Goal: Communication & Community: Participate in discussion

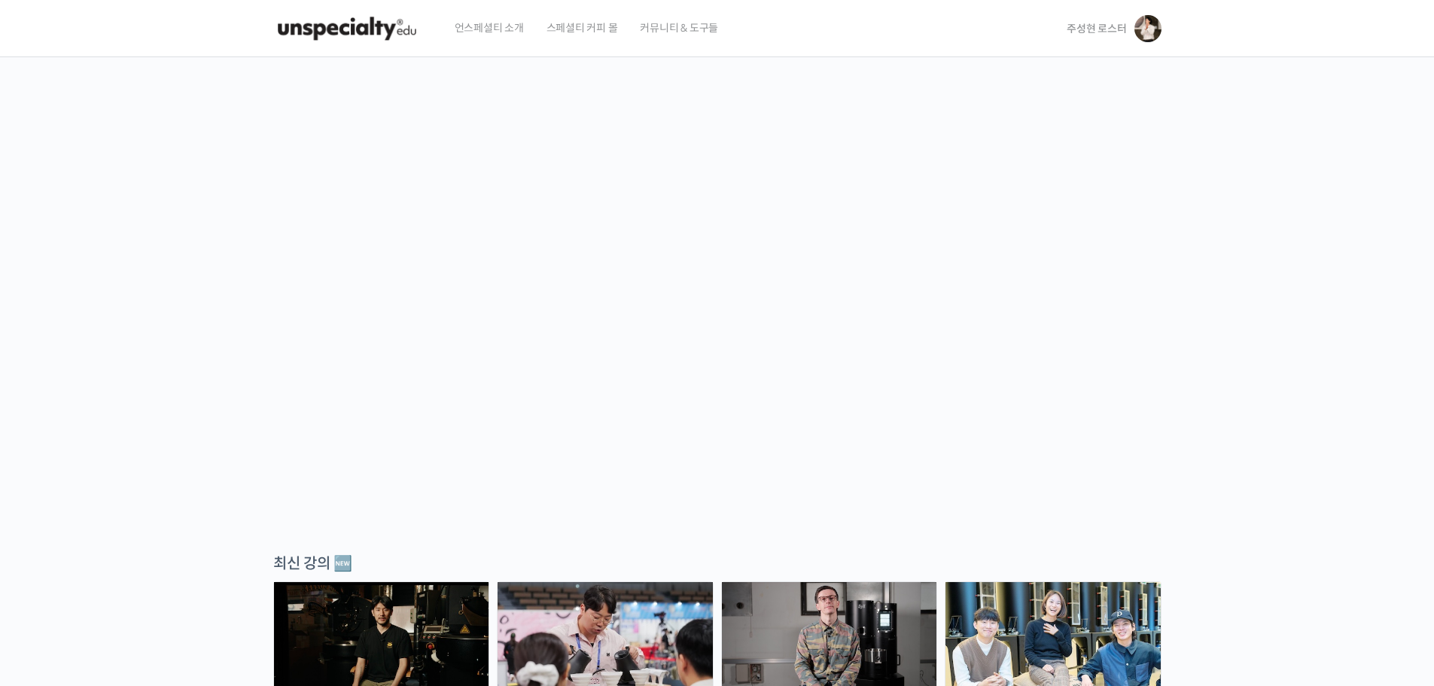
click at [1095, 26] on span "주성현 로스터" at bounding box center [1095, 29] width 59 height 14
click at [1063, 181] on span "수강생 그룹" at bounding box center [1049, 175] width 47 height 13
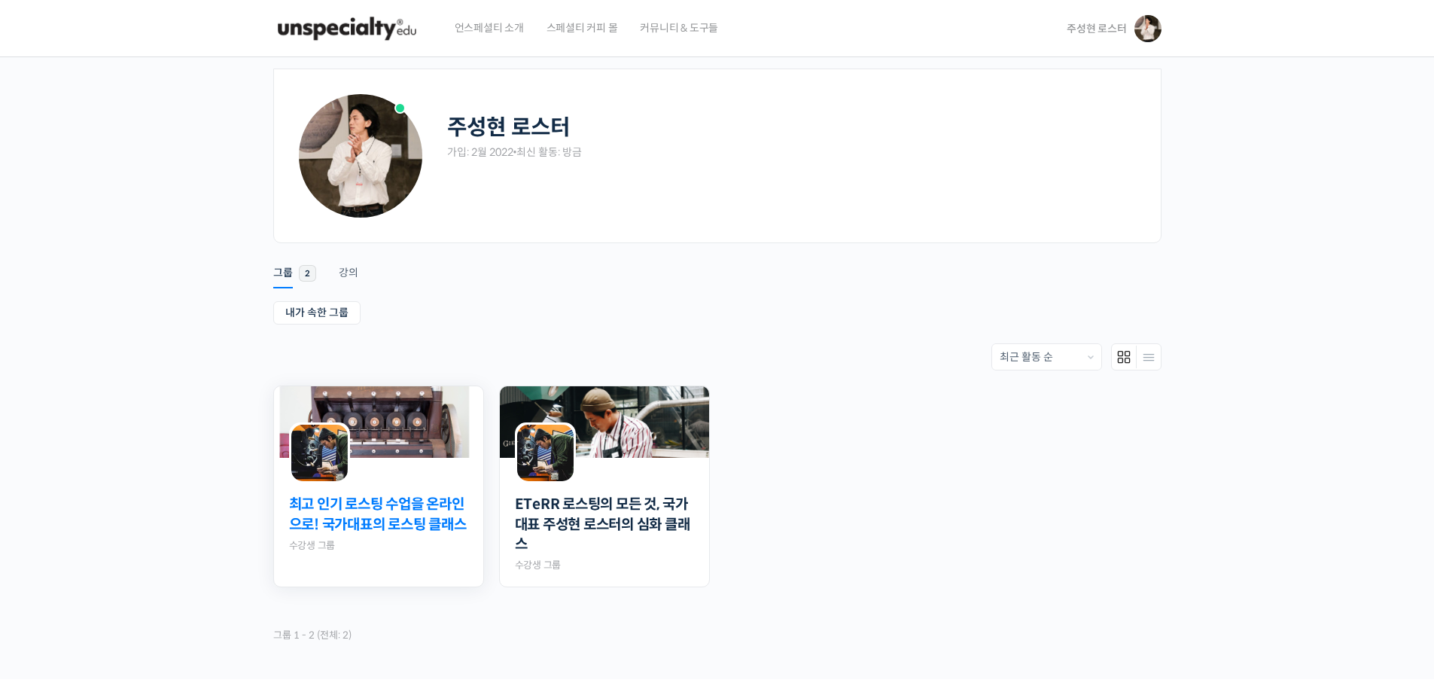
click at [391, 516] on link "최고 인기 로스팅 수업을 온라인으로! 국가대표의 로스팅 클래스" at bounding box center [378, 514] width 179 height 40
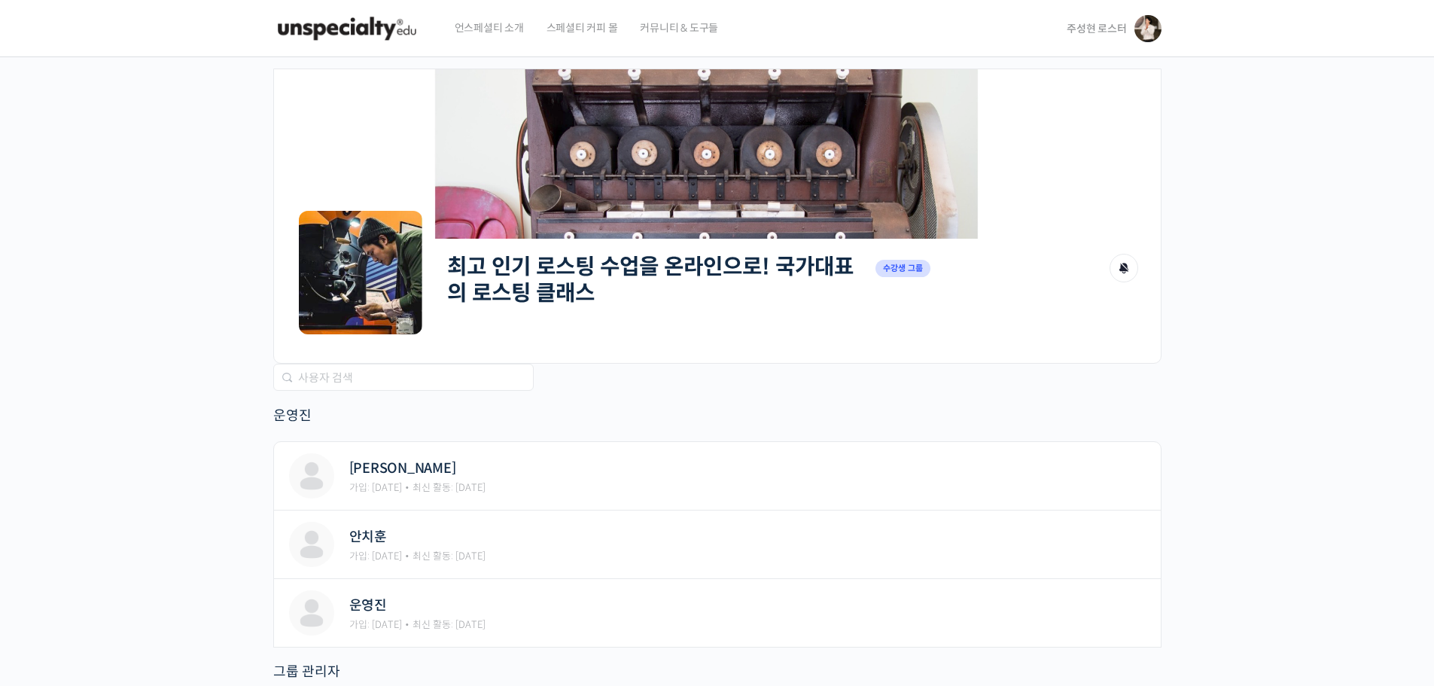
click at [571, 302] on h2 "최고 인기 로스팅 수업을 온라인으로! 국가대표의 로스팅 클래스" at bounding box center [657, 280] width 421 height 52
click at [546, 297] on link "최고 인기 로스팅 수업을 온라인으로! 국가대표의 로스팅 클래스" at bounding box center [650, 279] width 406 height 53
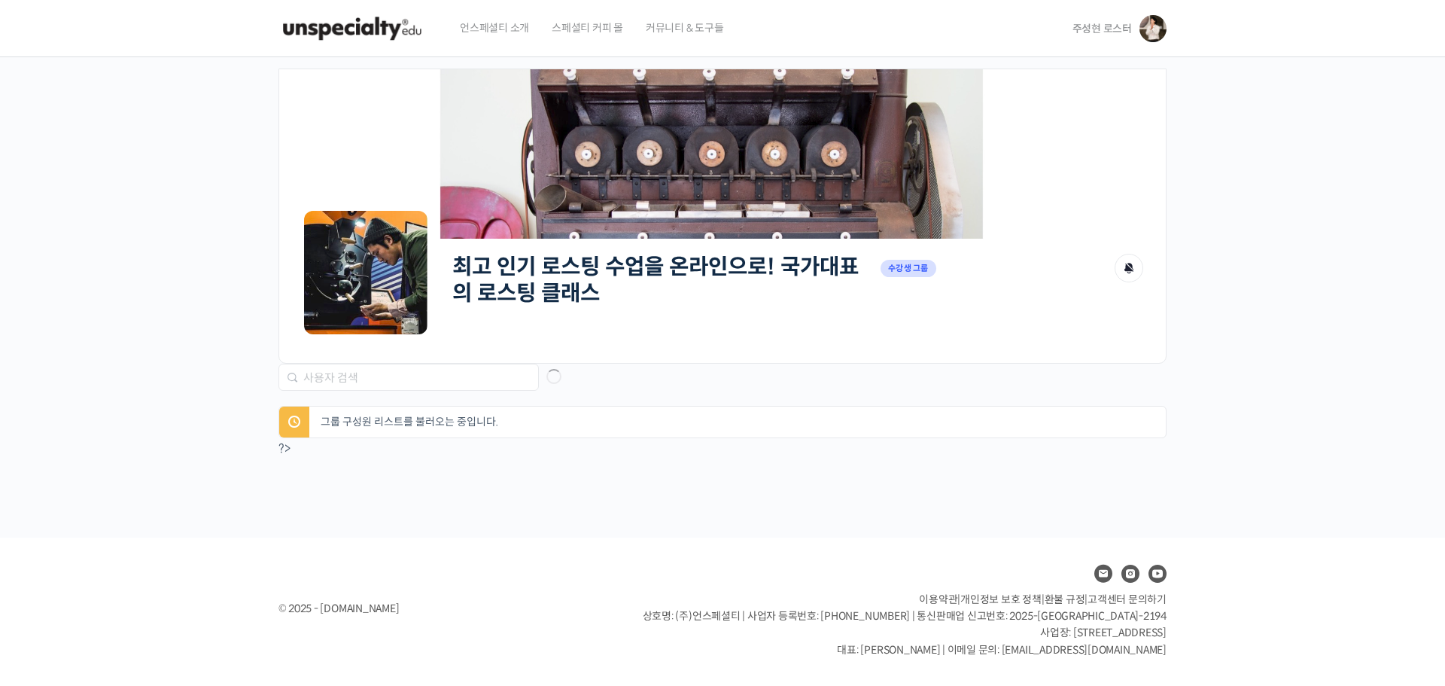
click at [1106, 20] on link "주성현 로스터" at bounding box center [1119, 28] width 94 height 57
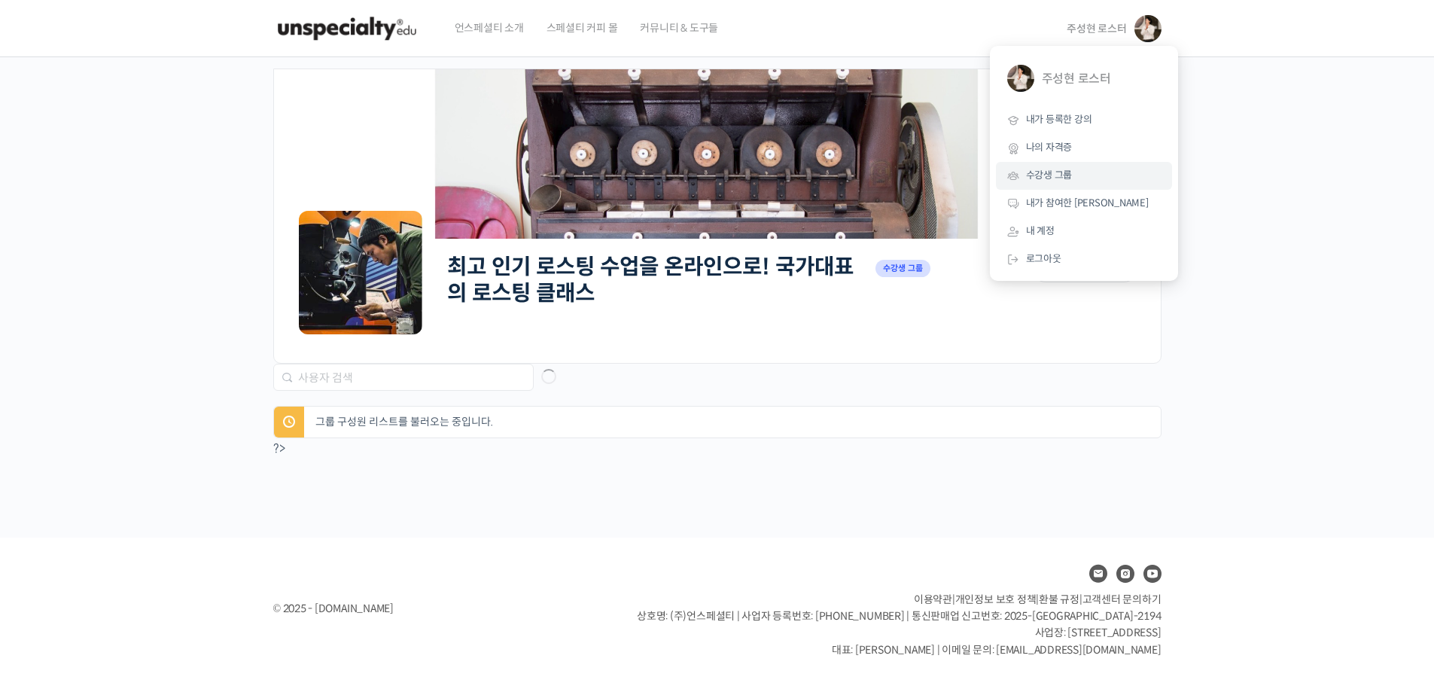
click at [1060, 181] on span "수강생 그룹" at bounding box center [1049, 175] width 47 height 13
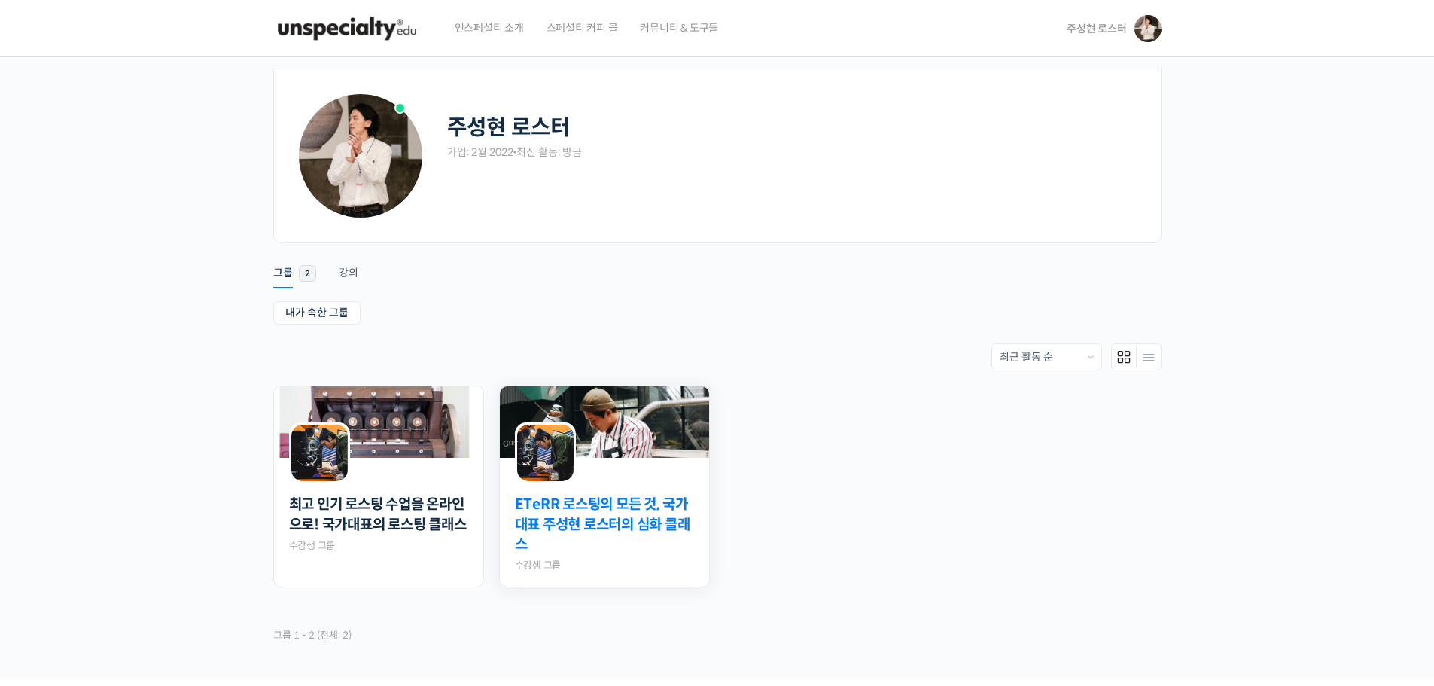
click at [610, 535] on link "ETeRR 로스팅의 모든 것, 국가대표 주성현 로스터의 심화 클래스" at bounding box center [604, 524] width 179 height 60
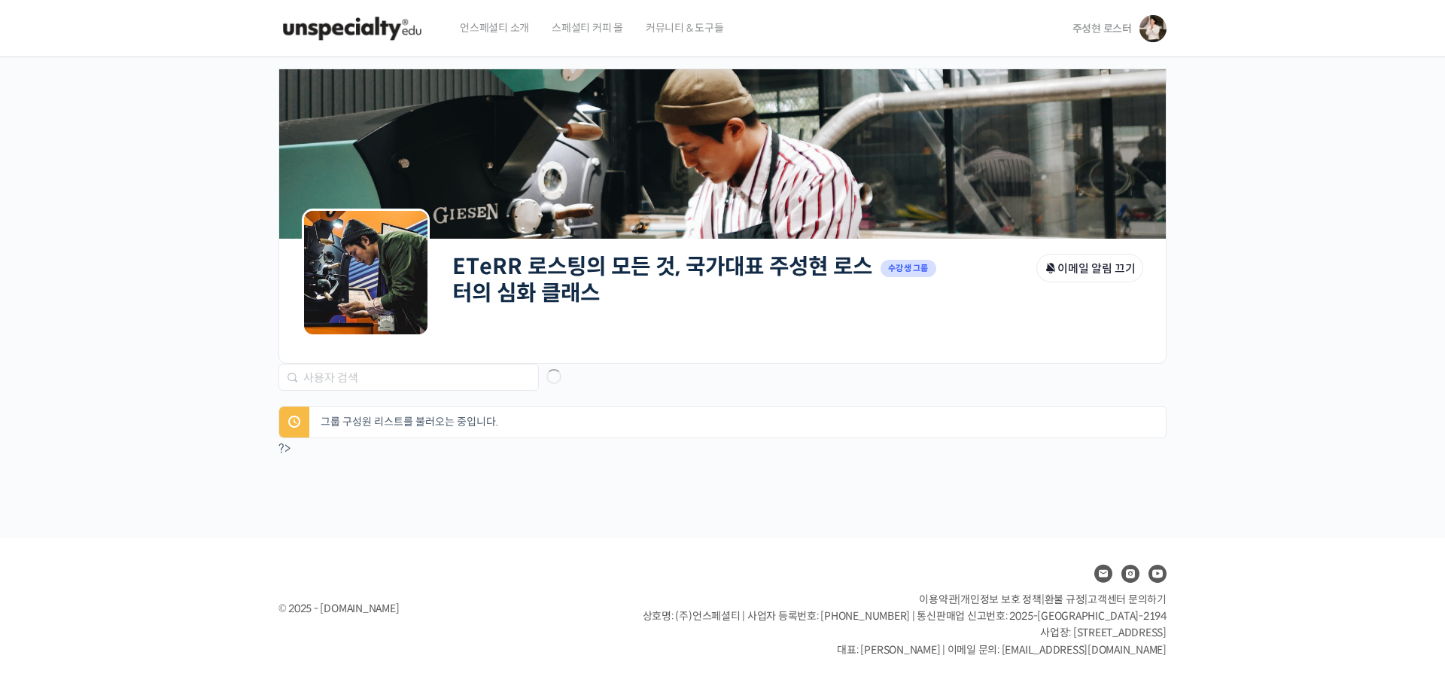
click at [558, 284] on link "ETeRR 로스팅의 모든 것, 국가대표 주성현 로스터의 심화 클래스" at bounding box center [662, 279] width 420 height 53
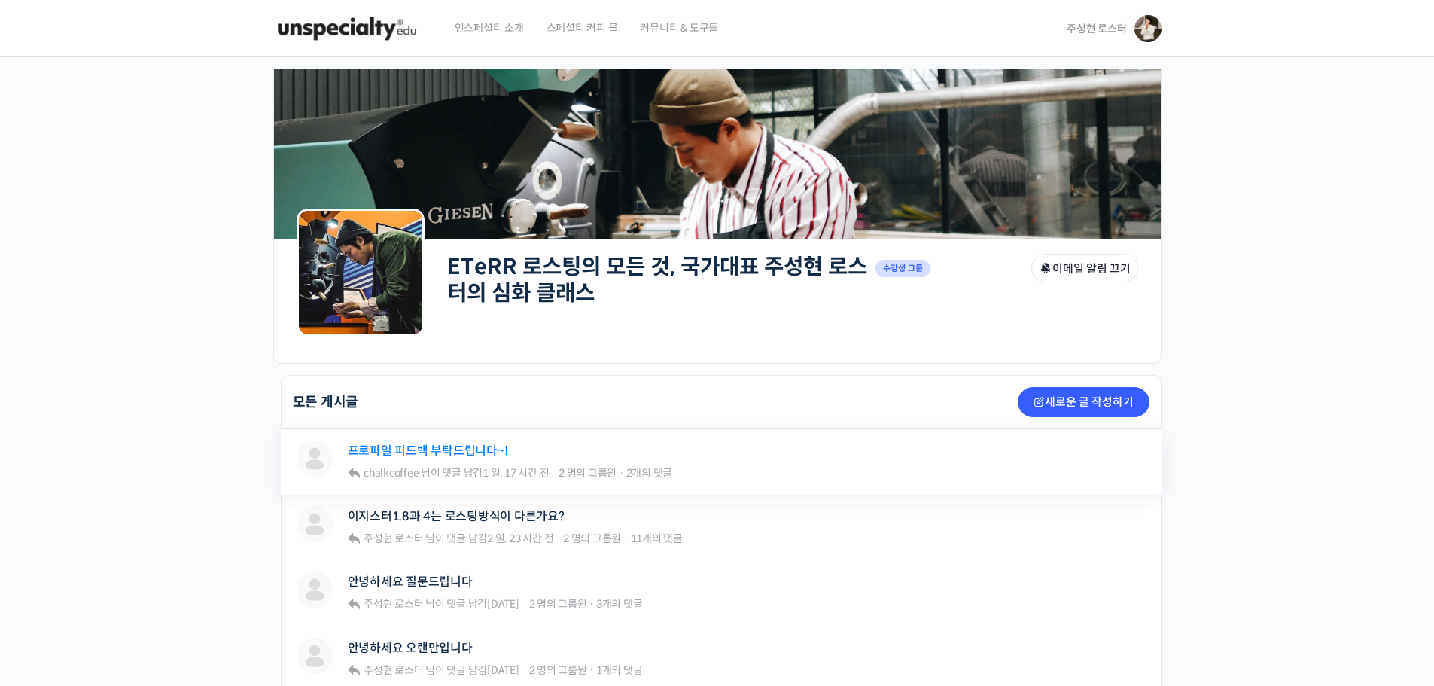
drag, startPoint x: 516, startPoint y: 351, endPoint x: 410, endPoint y: 446, distance: 142.3
click at [410, 446] on link "프로파일 피드백 부탁드립니다~!" at bounding box center [428, 450] width 160 height 14
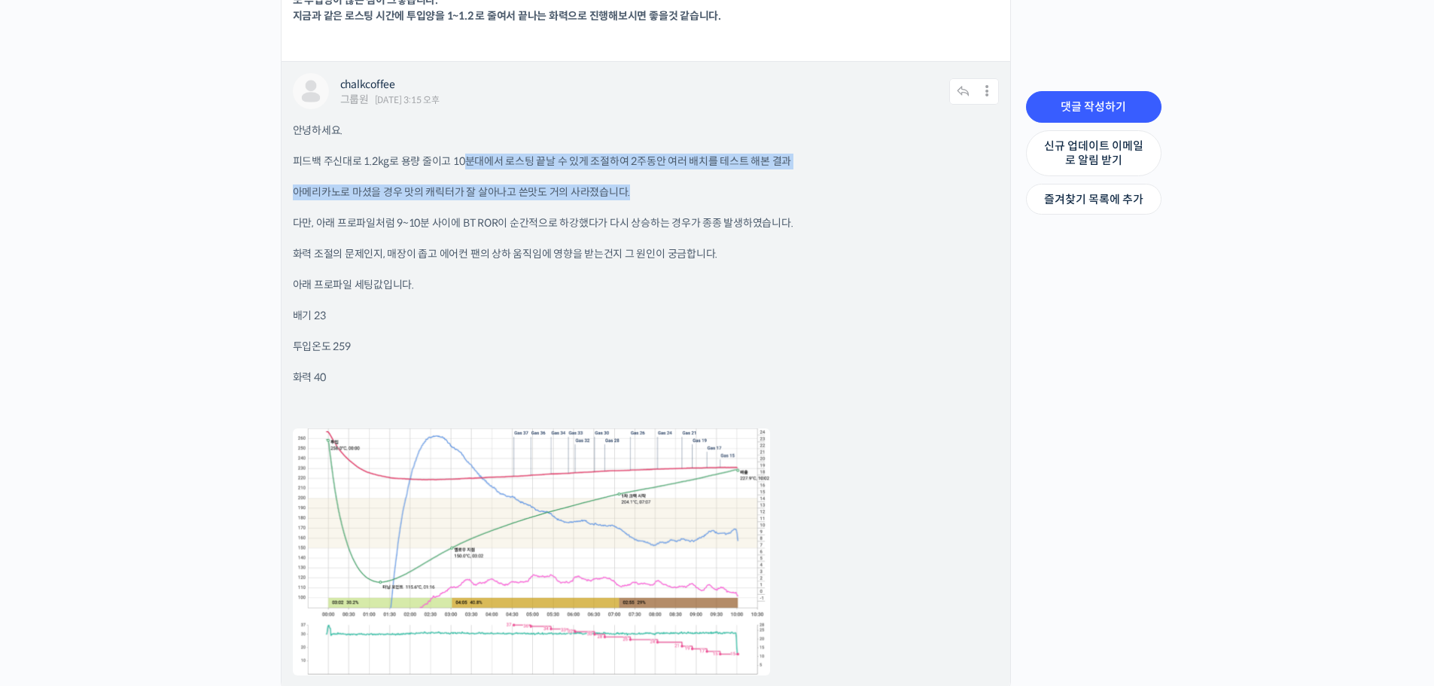
drag, startPoint x: 467, startPoint y: 157, endPoint x: 800, endPoint y: 183, distance: 334.4
click at [800, 183] on div "안녕하세요. 피드백 주신대로 1.2kg로 용량 줄이고 10분대에서 로스팅 끝날 수 있게 조절하여 2주동안 여러 배치를 테스트 해본 결과 아메리…" at bounding box center [646, 400] width 706 height 555
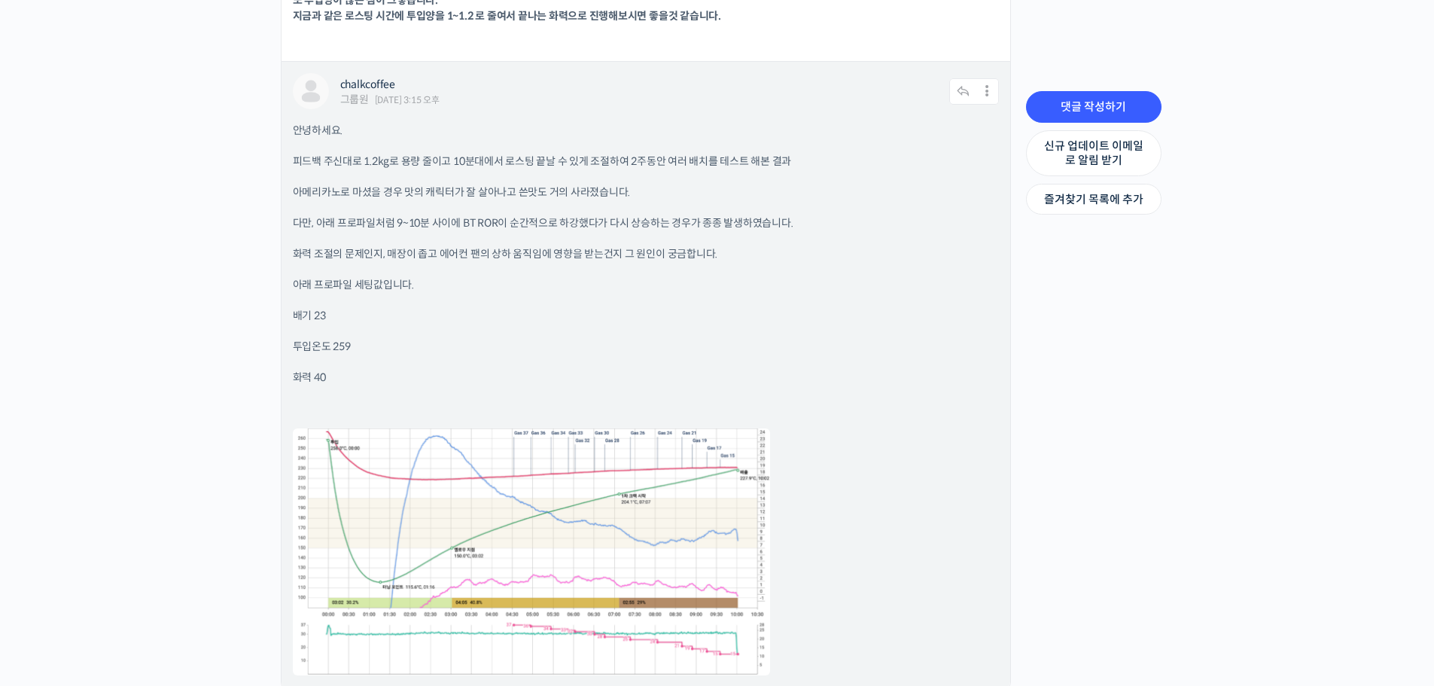
click at [581, 230] on p "다만, 아래 프로파일처럼 9~10분 사이에 BT ROR이 순간적으로 하강했다가 다시 상승하는 경우가 종종 발생하였습니다." at bounding box center [646, 223] width 706 height 16
drag, startPoint x: 318, startPoint y: 219, endPoint x: 549, endPoint y: 224, distance: 231.1
click at [549, 224] on p "다만, 아래 프로파일처럼 9~10분 사이에 BT ROR이 순간적으로 하강했다가 다시 상승하는 경우가 종종 발생하였습니다." at bounding box center [646, 223] width 706 height 16
click at [531, 228] on p "다만, 아래 프로파일처럼 9~10분 사이에 BT ROR이 순간적으로 하강했다가 다시 상승하는 경우가 종종 발생하였습니다." at bounding box center [646, 223] width 706 height 16
drag, startPoint x: 479, startPoint y: 224, endPoint x: 744, endPoint y: 224, distance: 264.2
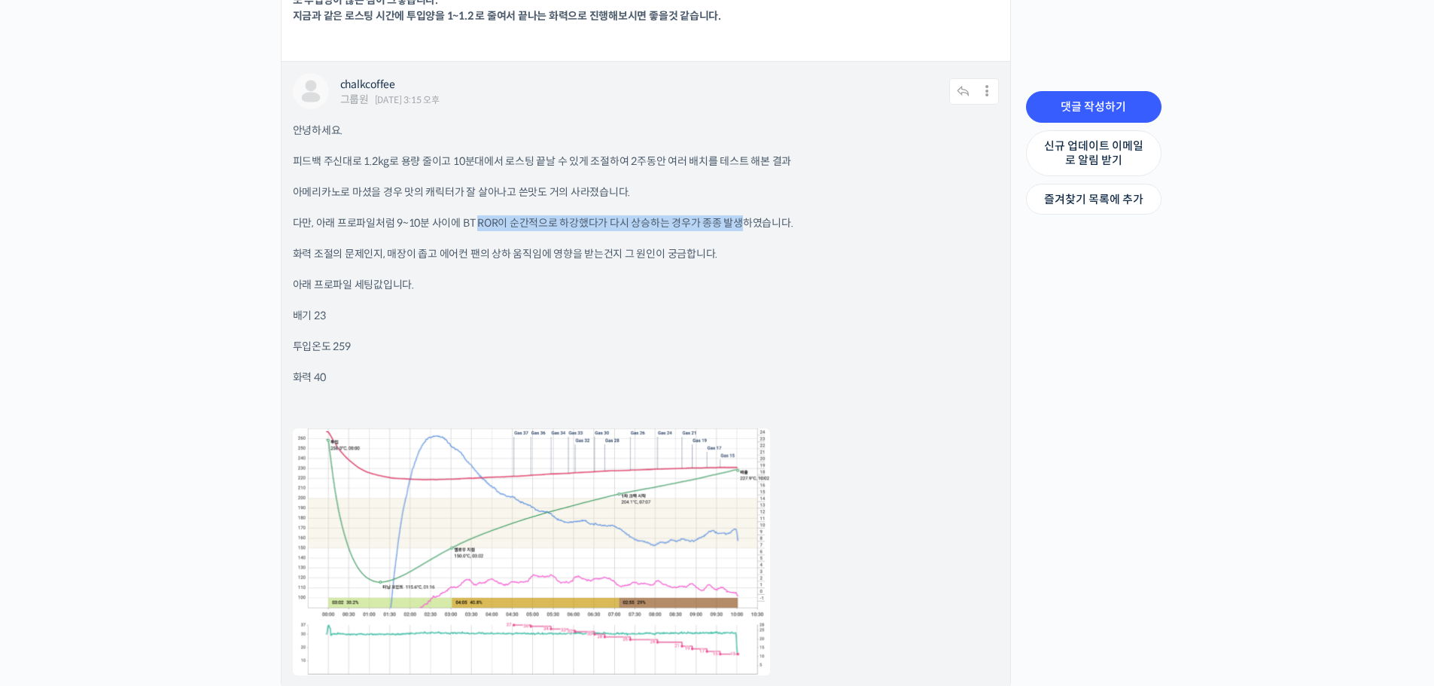
click at [744, 224] on p "다만, 아래 프로파일처럼 9~10분 사이에 BT ROR이 순간적으로 하강했다가 다시 상승하는 경우가 종종 발생하였습니다." at bounding box center [646, 223] width 706 height 16
click at [830, 236] on div "안녕하세요. 피드백 주신대로 1.2kg로 용량 줄이고 10분대에서 로스팅 끝날 수 있게 조절하여 2주동안 여러 배치를 테스트 해본 결과 아메리…" at bounding box center [646, 400] width 706 height 555
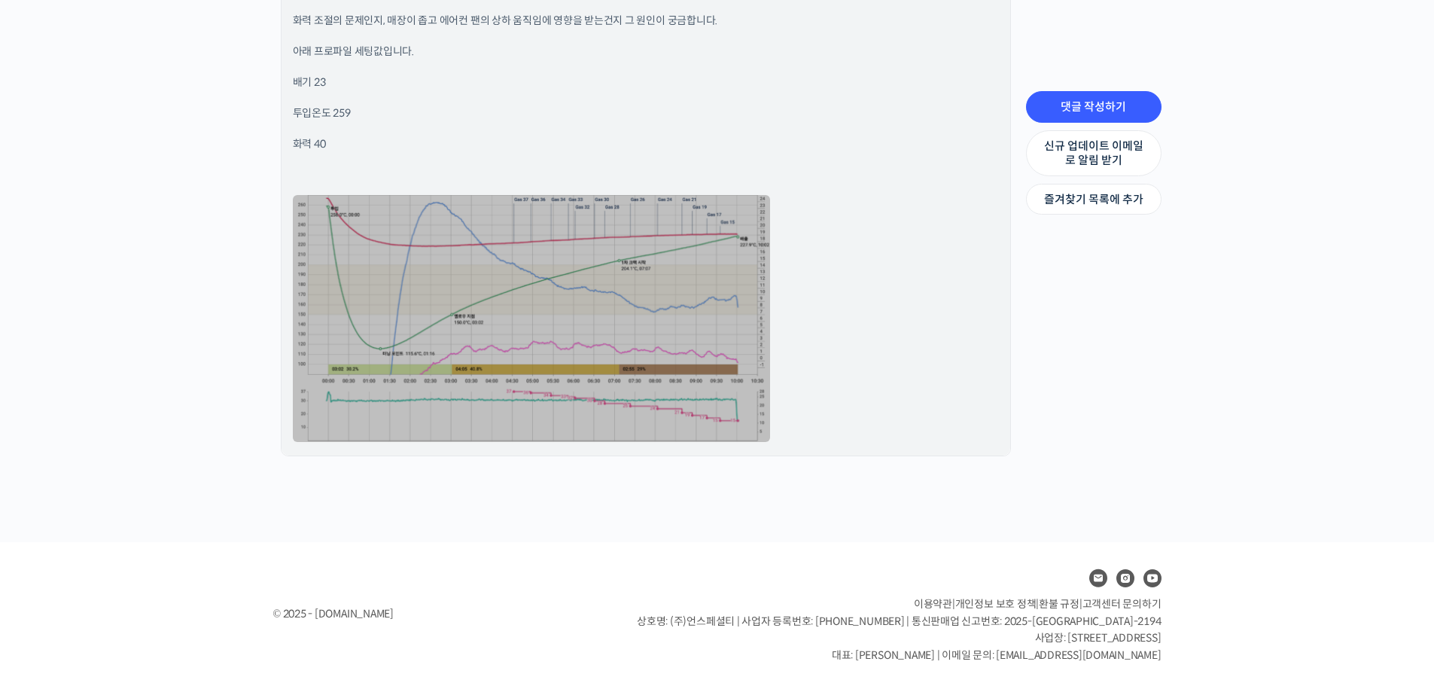
click at [694, 319] on link at bounding box center [531, 318] width 477 height 247
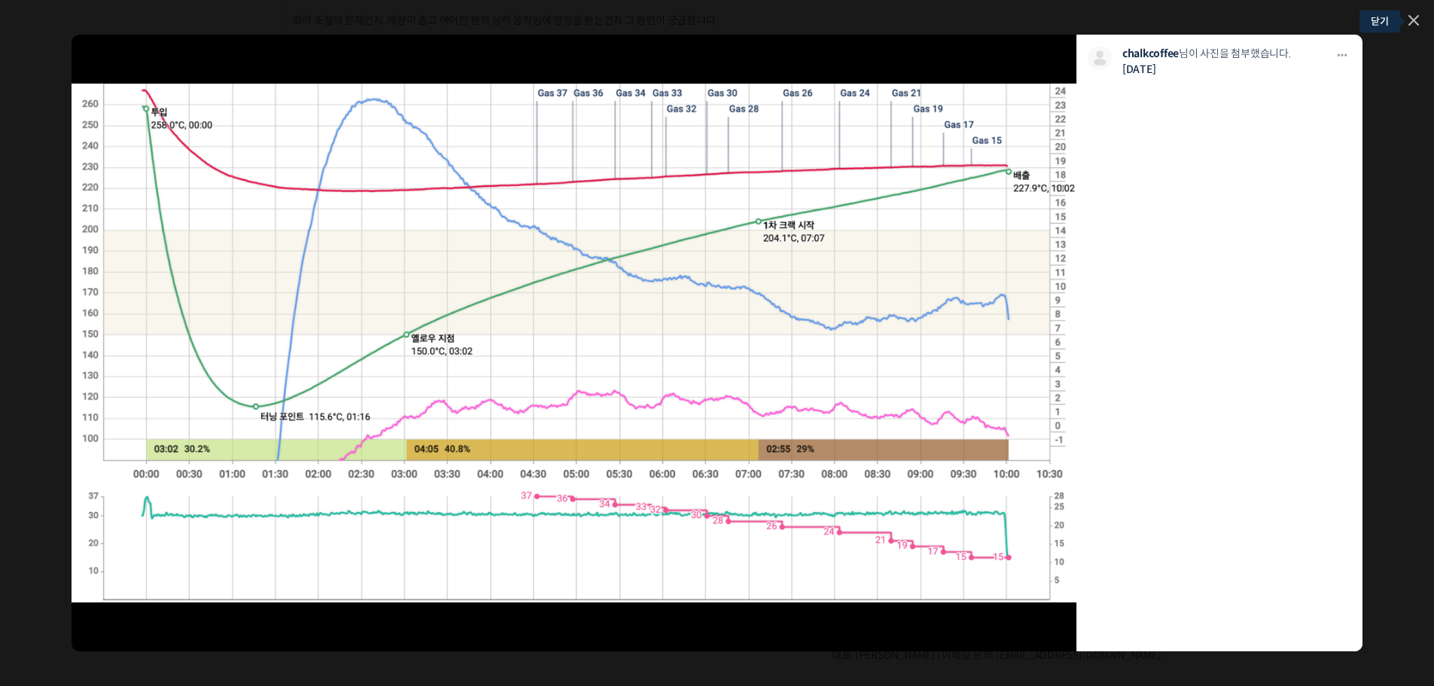
click at [1410, 20] on icon at bounding box center [1413, 20] width 11 height 11
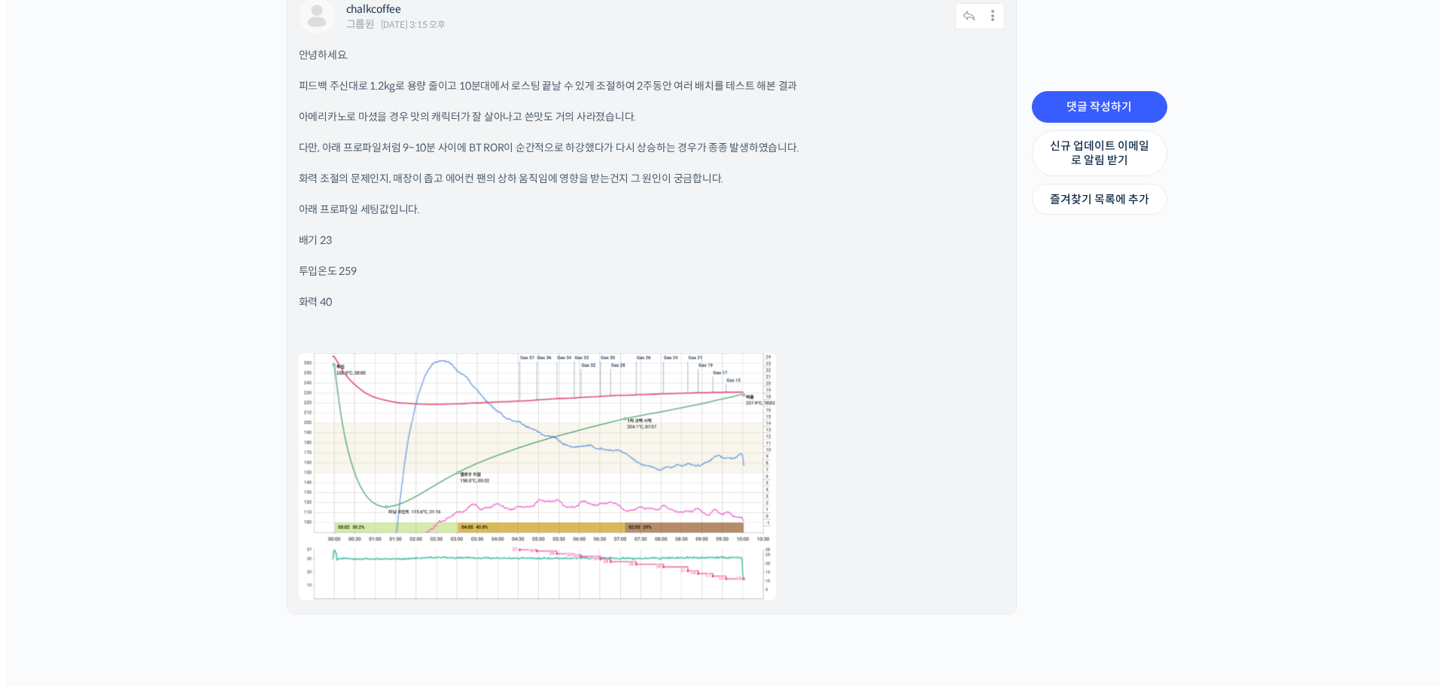
scroll to position [2040, 0]
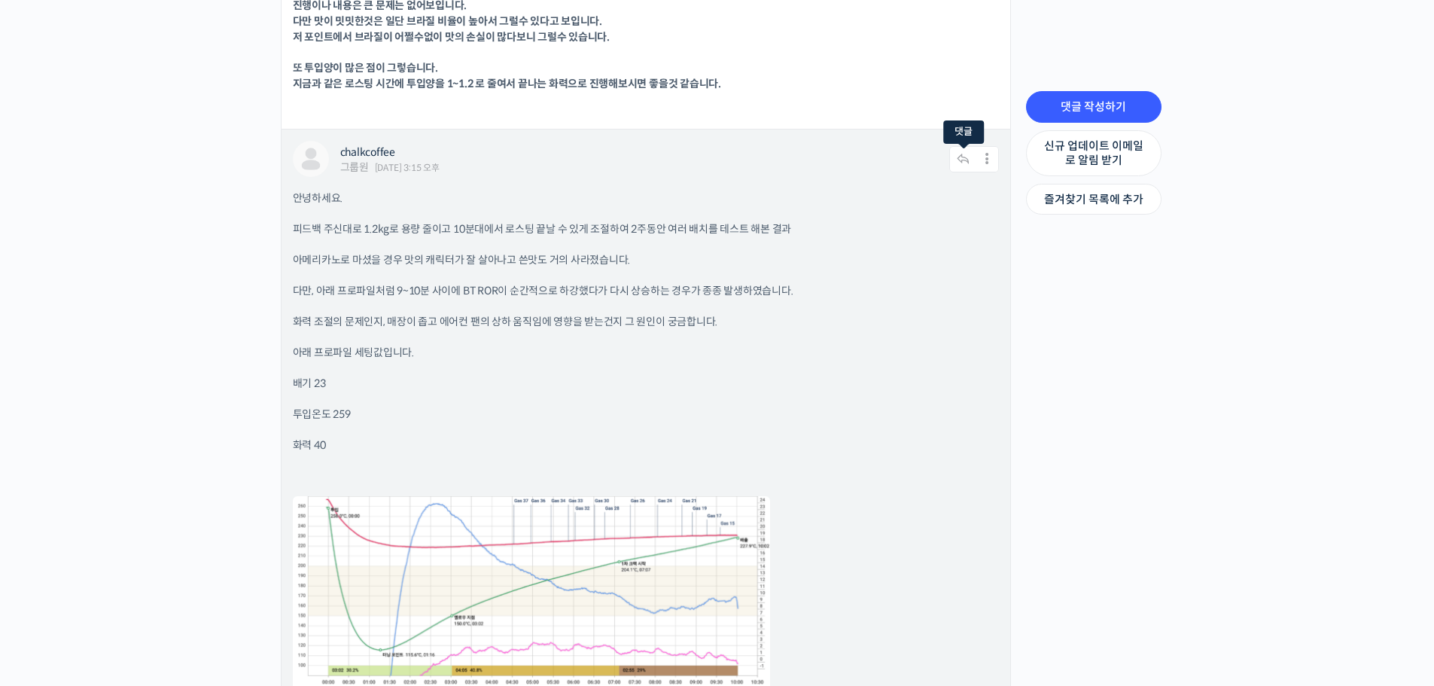
click at [961, 161] on icon at bounding box center [963, 159] width 28 height 26
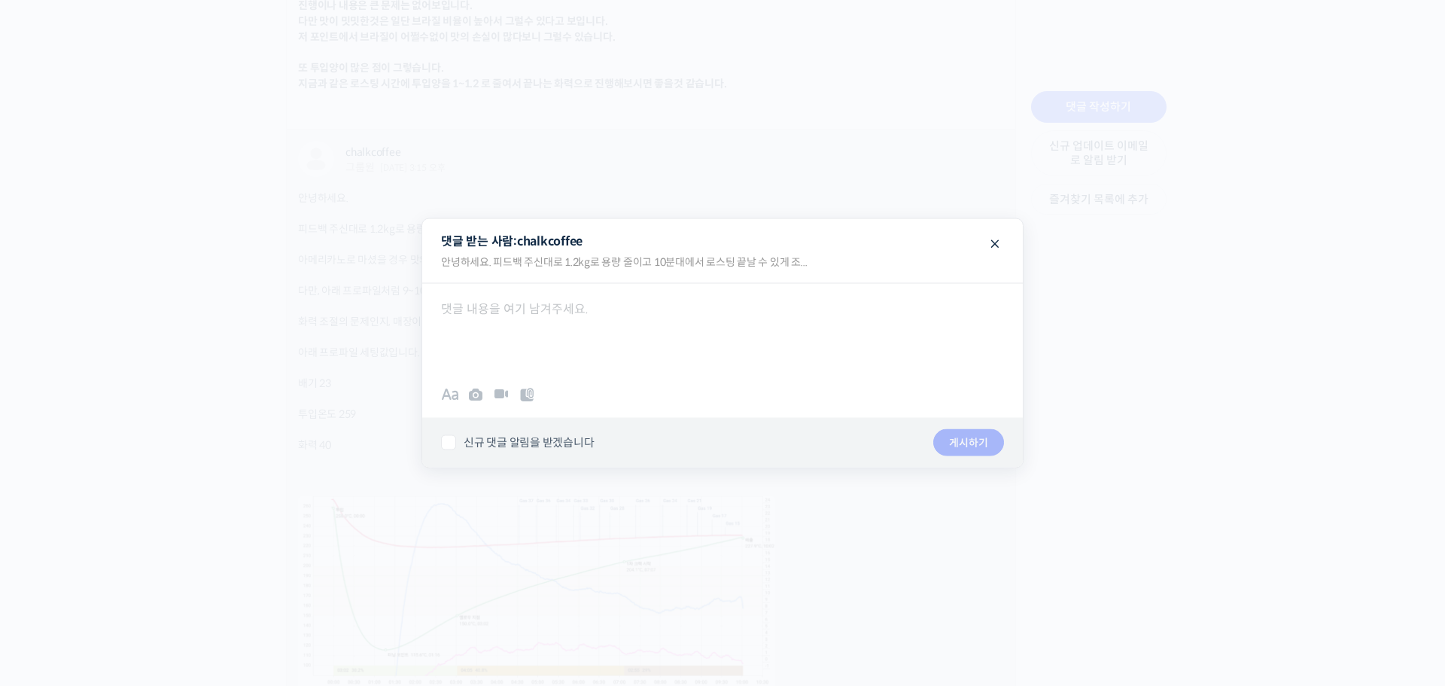
click at [532, 327] on div at bounding box center [722, 328] width 601 height 90
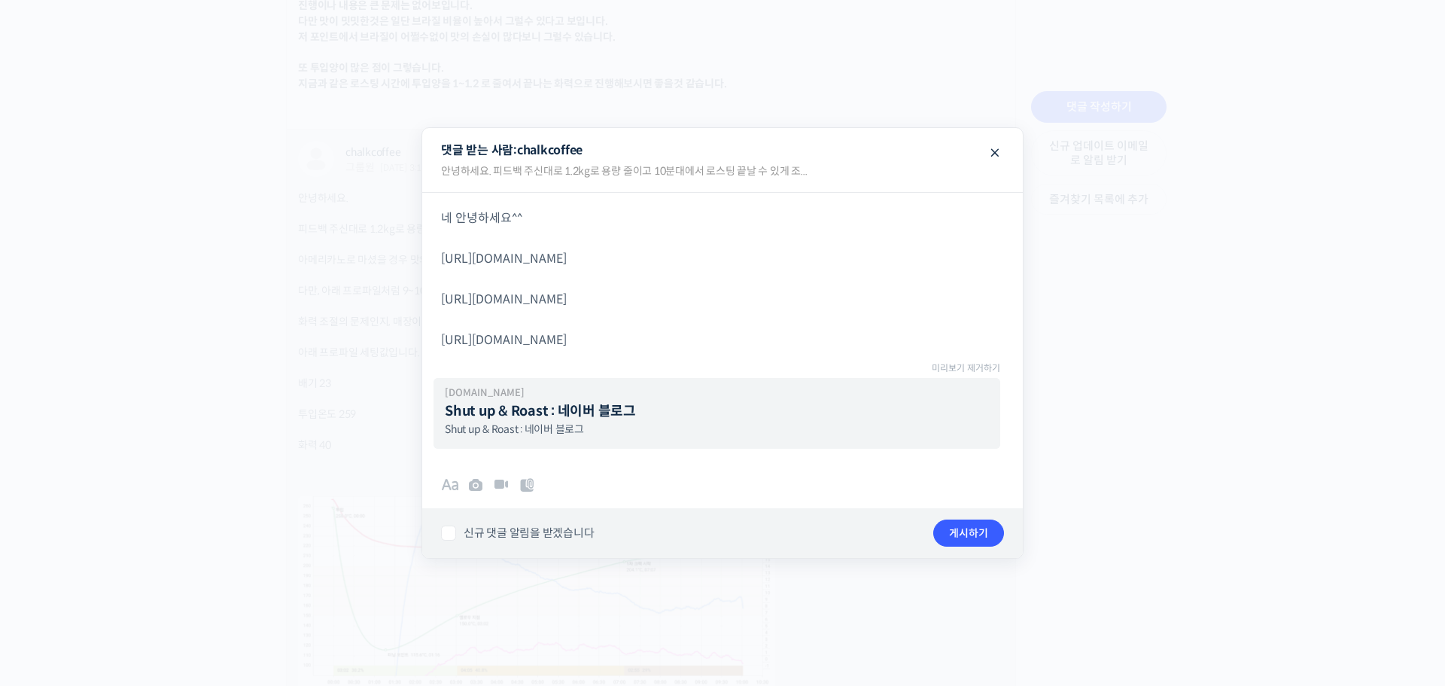
drag, startPoint x: 986, startPoint y: 312, endPoint x: 439, endPoint y: 284, distance: 547.9
click at [439, 284] on div "네 안녕하세요^^ https://blog.naver.com/rhismine/223573251388?trackingCode=blog_blogho…" at bounding box center [722, 271] width 601 height 158
drag, startPoint x: 962, startPoint y: 255, endPoint x: 388, endPoint y: 259, distance: 574.2
click at [388, 260] on div at bounding box center [722, 343] width 1445 height 686
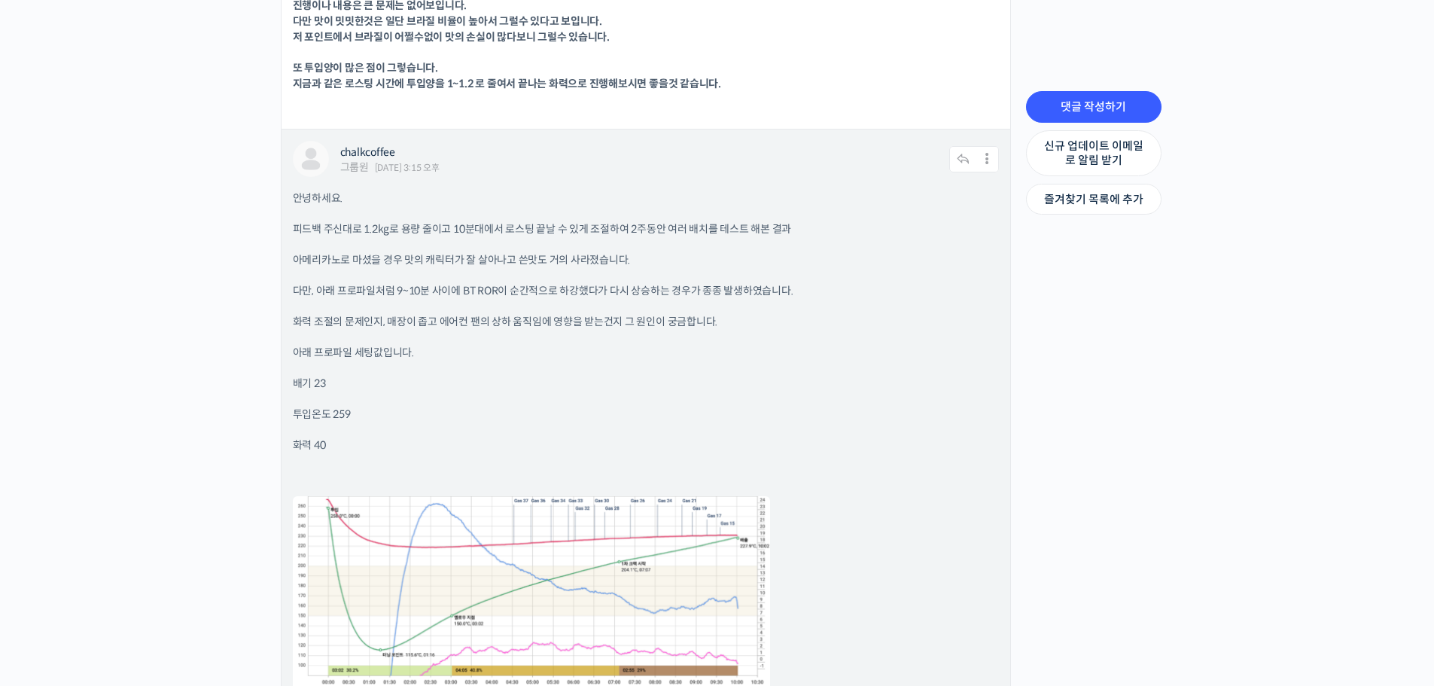
click at [944, 162] on div "chalkcoffee 그룹원 2025년 09월 06일 3:15 오후" at bounding box center [645, 161] width 610 height 30
click at [958, 160] on icon at bounding box center [963, 159] width 28 height 26
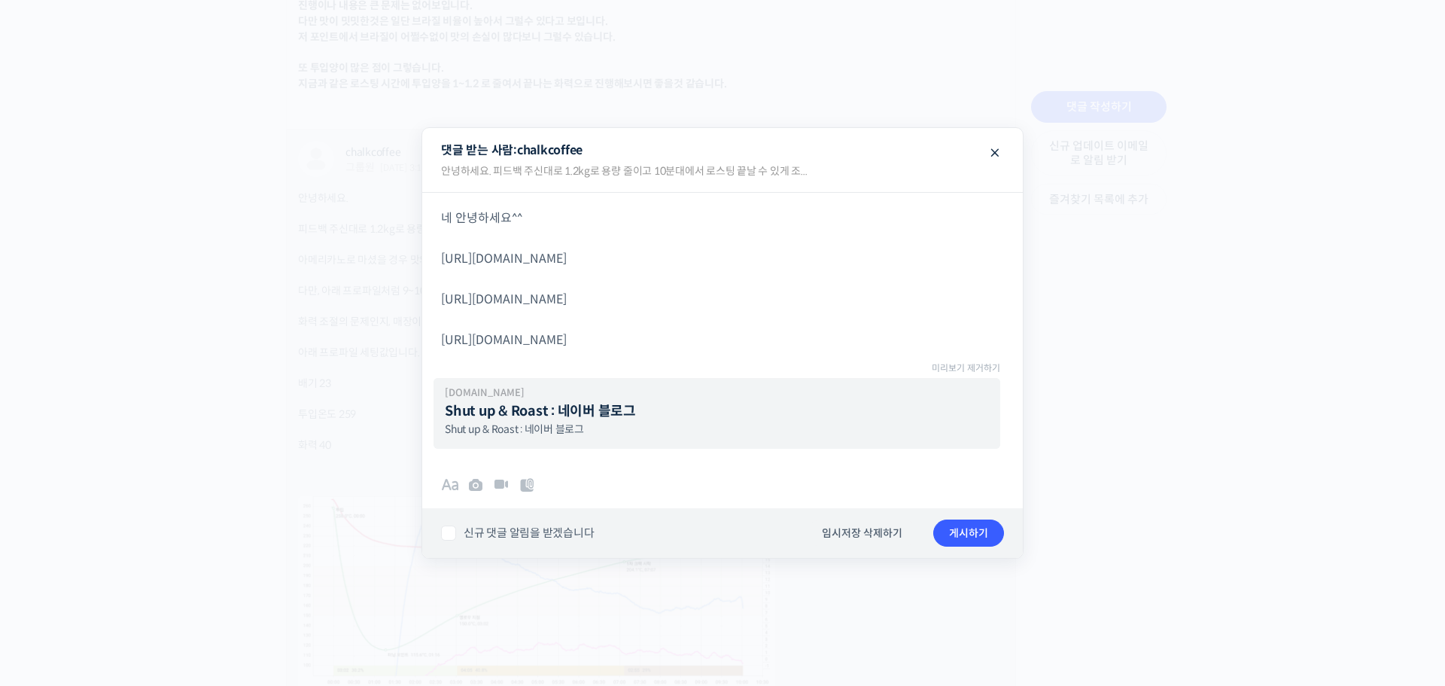
drag, startPoint x: 954, startPoint y: 258, endPoint x: 438, endPoint y: 263, distance: 516.3
click at [438, 263] on div "네 안녕하세요^^ https://blog.naver.com/rhismine/223573251388?trackingCode=blog_blogho…" at bounding box center [722, 271] width 601 height 158
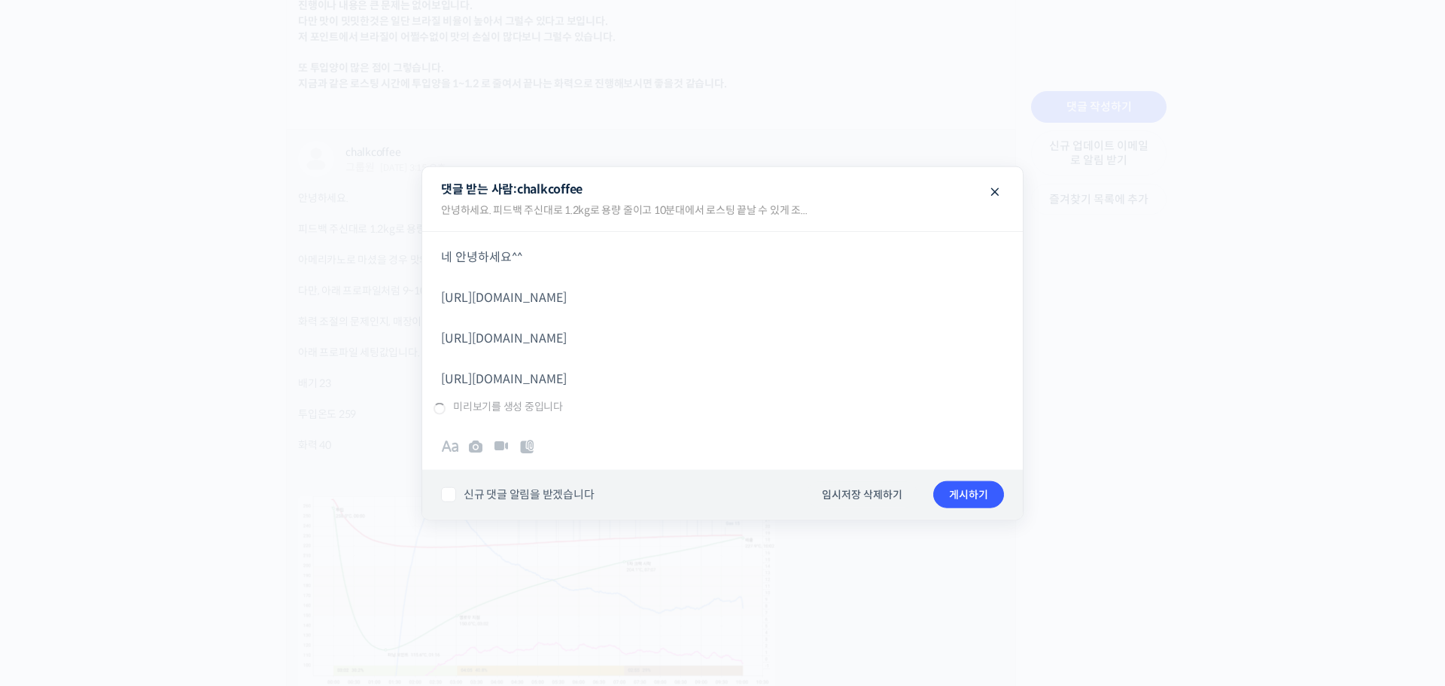
click at [798, 350] on p "네 안녕하세요^^ https://blog.naver.com/rhismine/223573251388 https://blog.naver.com/r…" at bounding box center [722, 318] width 563 height 142
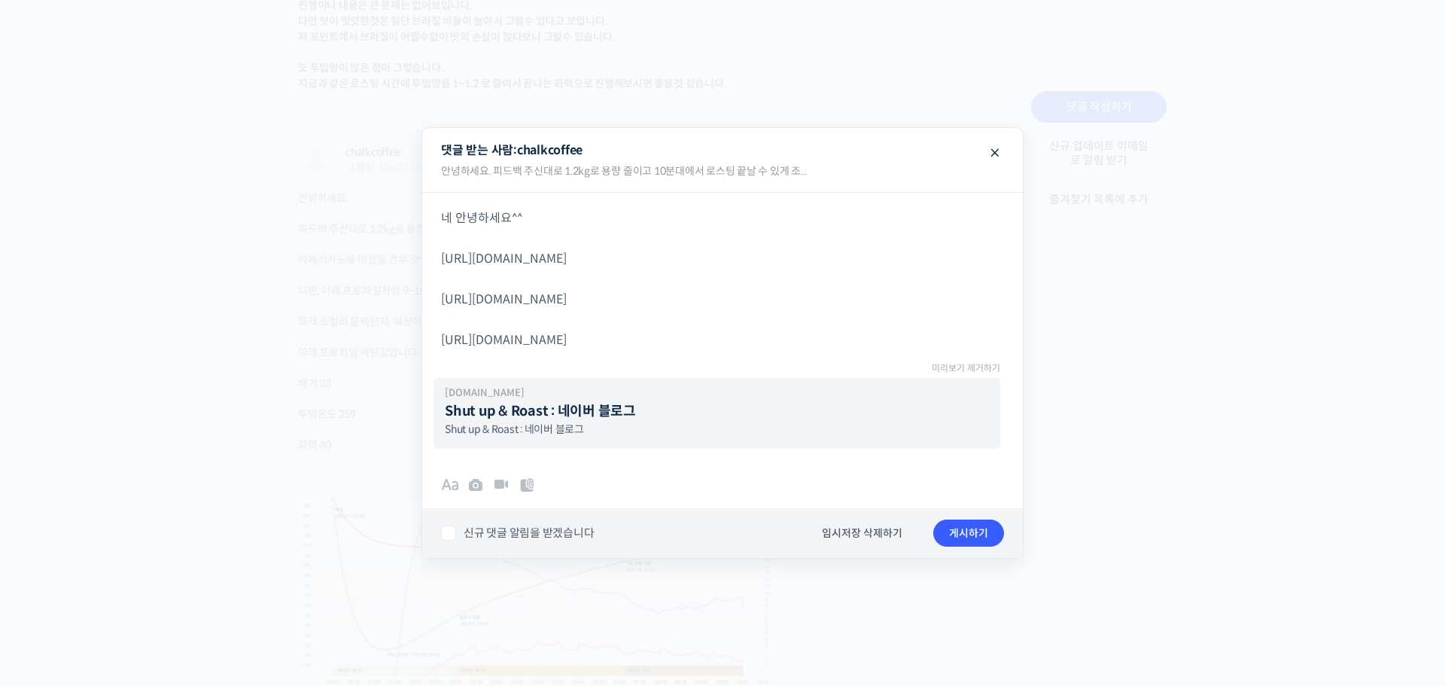
click at [797, 388] on p "blog.naver.com" at bounding box center [717, 392] width 544 height 15
click at [758, 336] on p "네 안녕하세요^^ https://blog.naver.com/rhismine/223573251388 https://blog.naver.com/r…" at bounding box center [722, 279] width 563 height 142
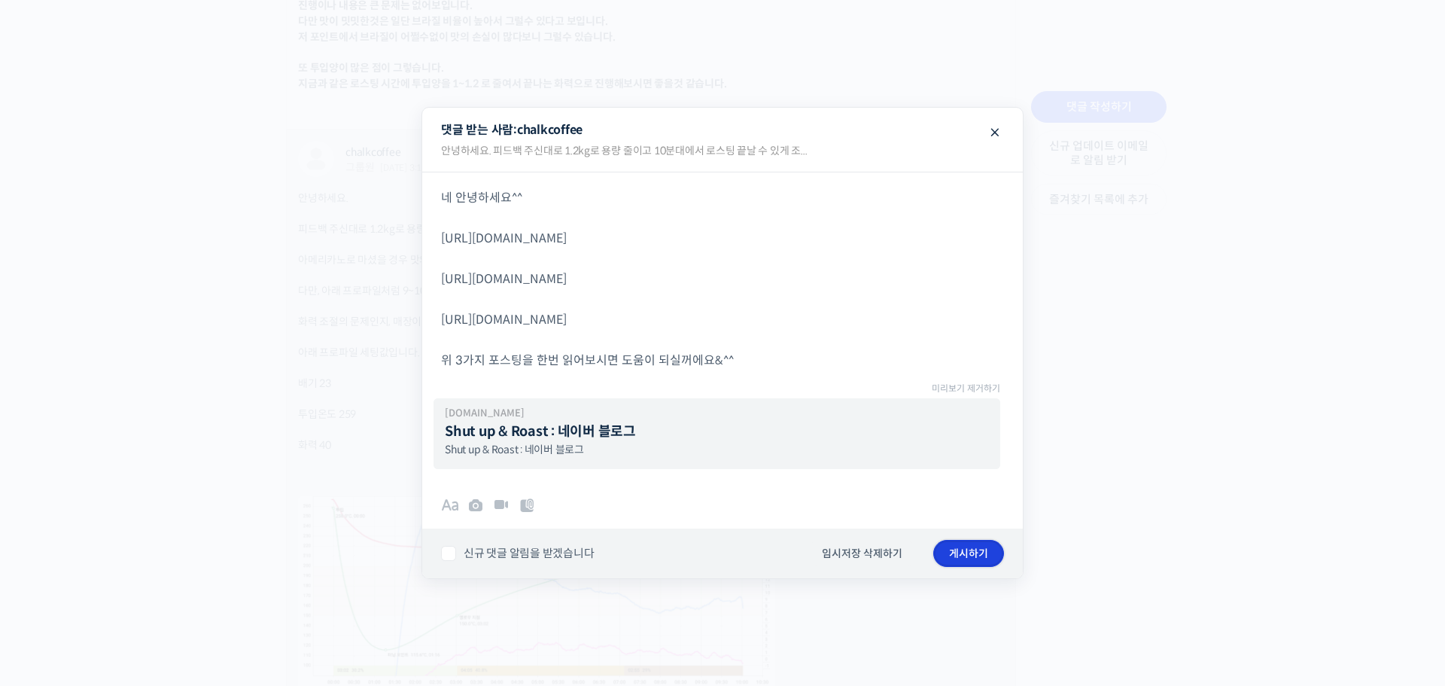
click at [964, 540] on button "게시하기" at bounding box center [968, 553] width 71 height 27
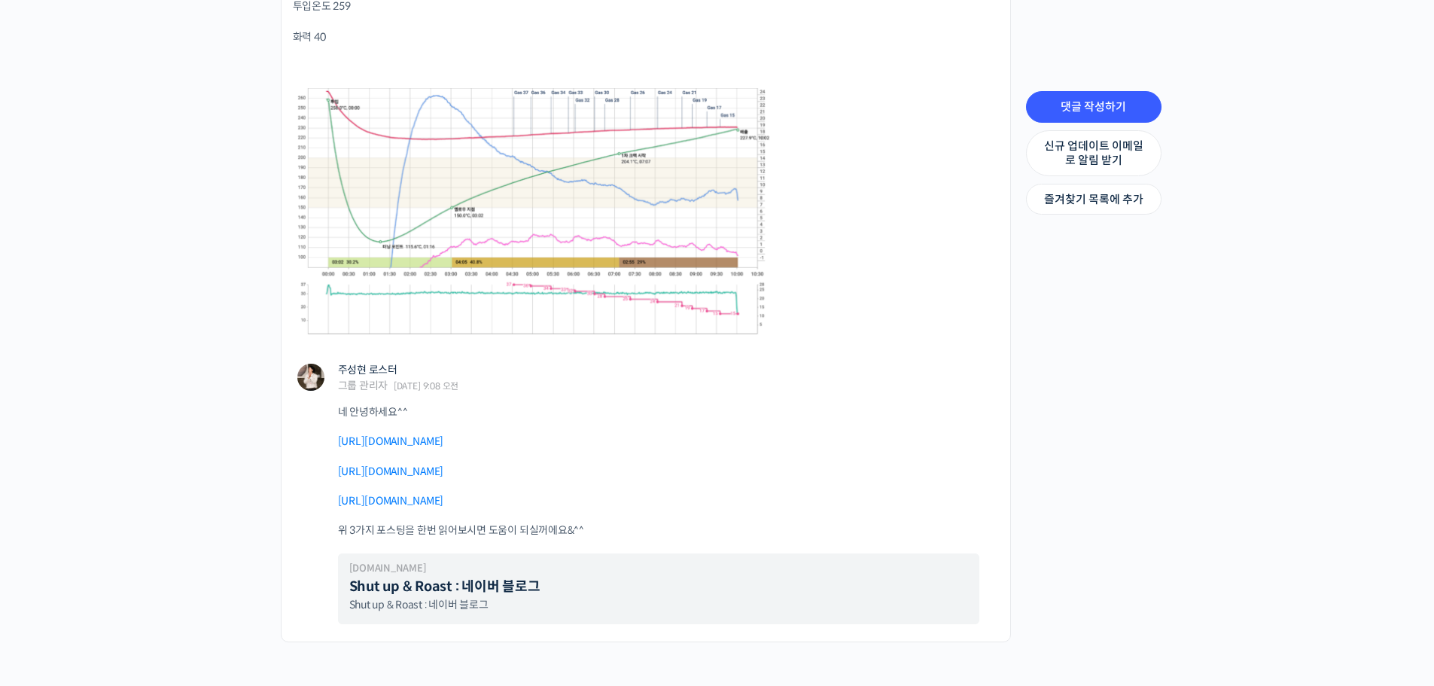
scroll to position [2453, 0]
